Goal: Task Accomplishment & Management: Use online tool/utility

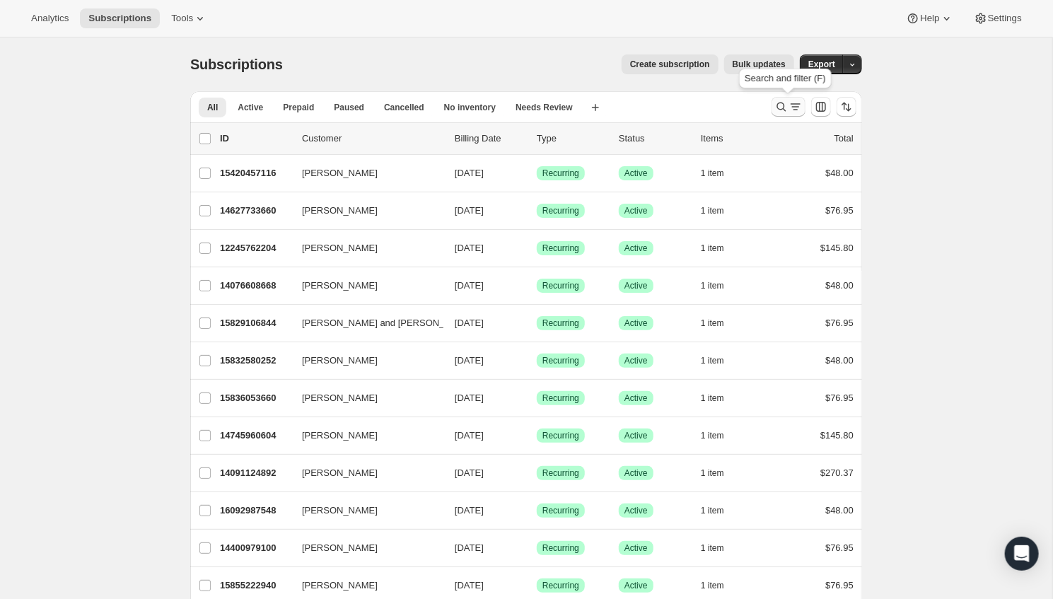
click at [784, 105] on icon "Search and filter results" at bounding box center [782, 107] width 14 height 14
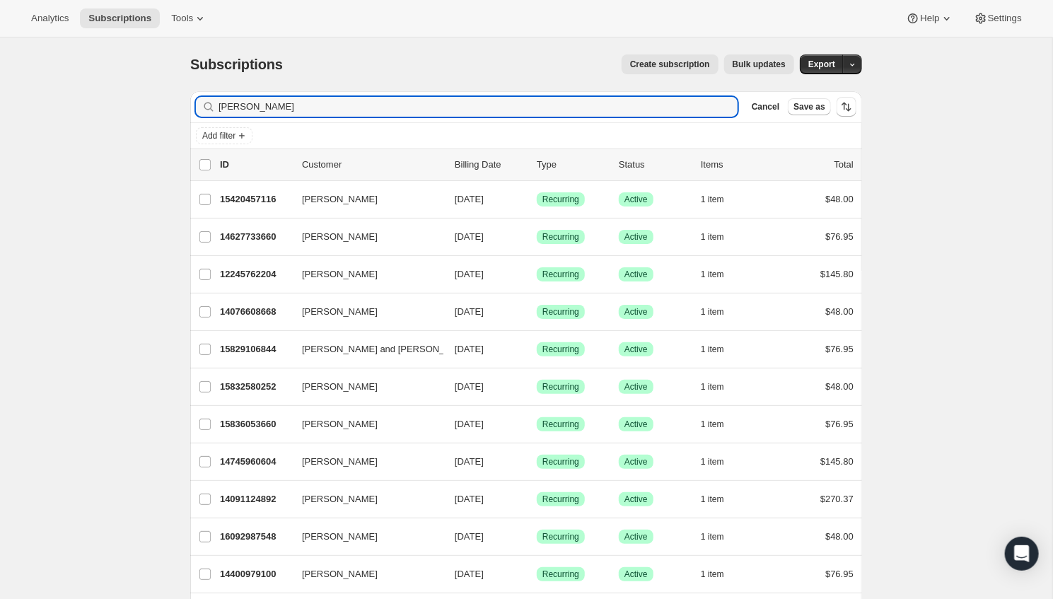
type input "[PERSON_NAME]"
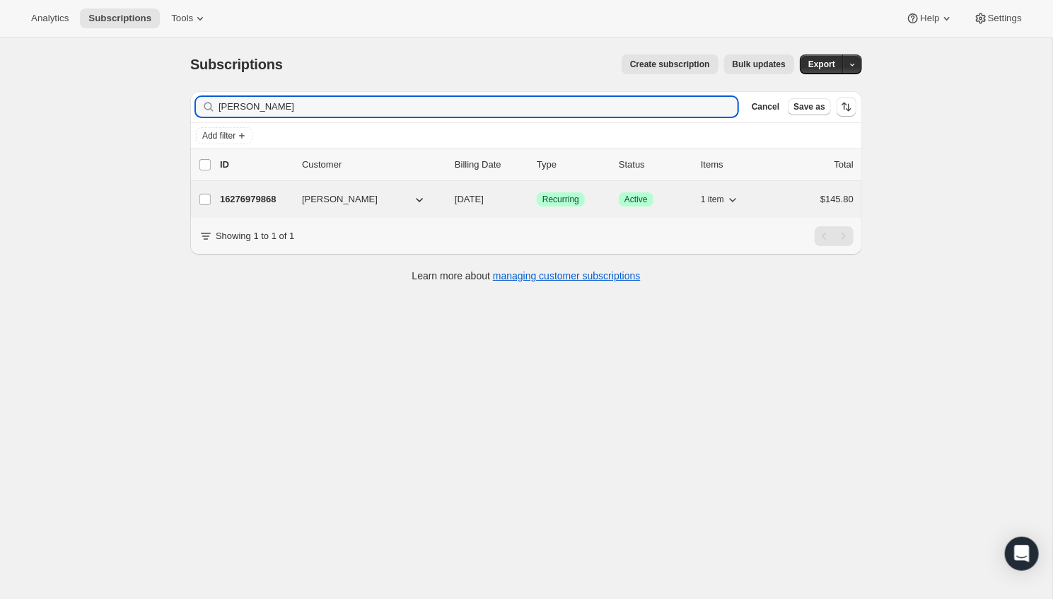
click at [246, 202] on p "16276979868" at bounding box center [255, 199] width 71 height 14
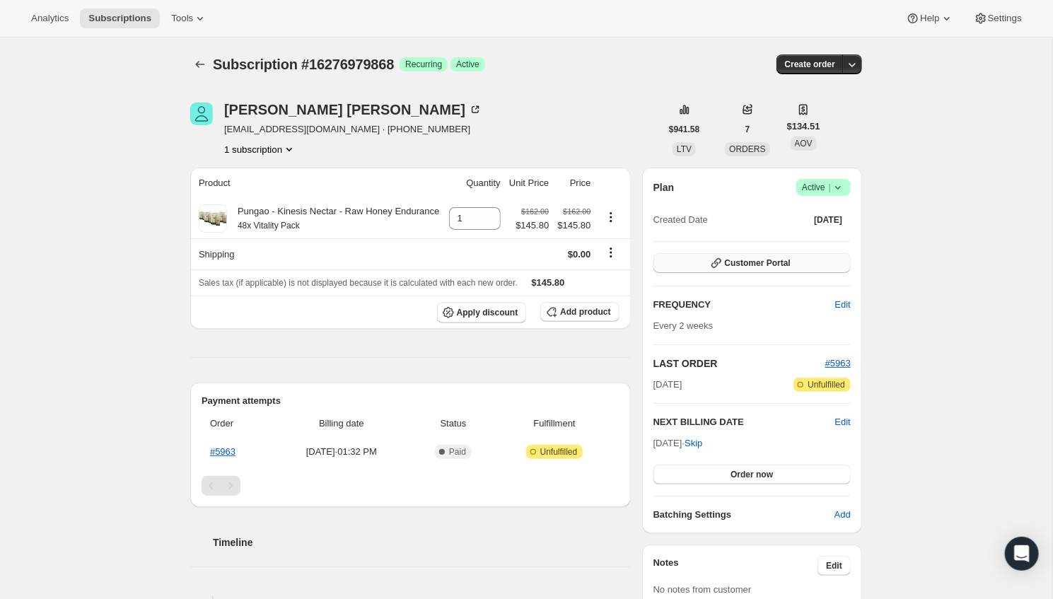
click at [782, 260] on span "Customer Portal" at bounding box center [758, 263] width 66 height 11
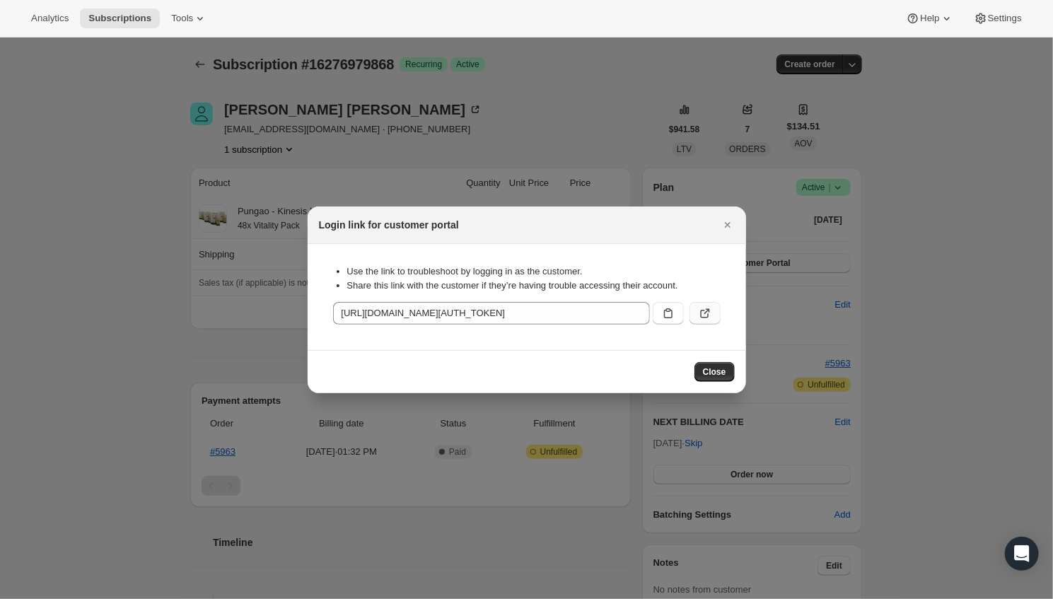
click at [702, 304] on button ":rcb:" at bounding box center [705, 313] width 31 height 23
click at [217, 177] on div at bounding box center [526, 299] width 1053 height 599
